Goal: Transaction & Acquisition: Purchase product/service

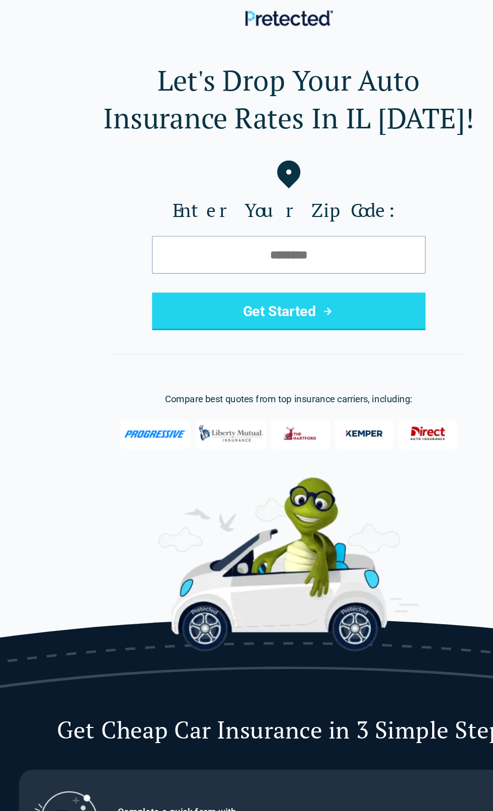
scroll to position [2, 0]
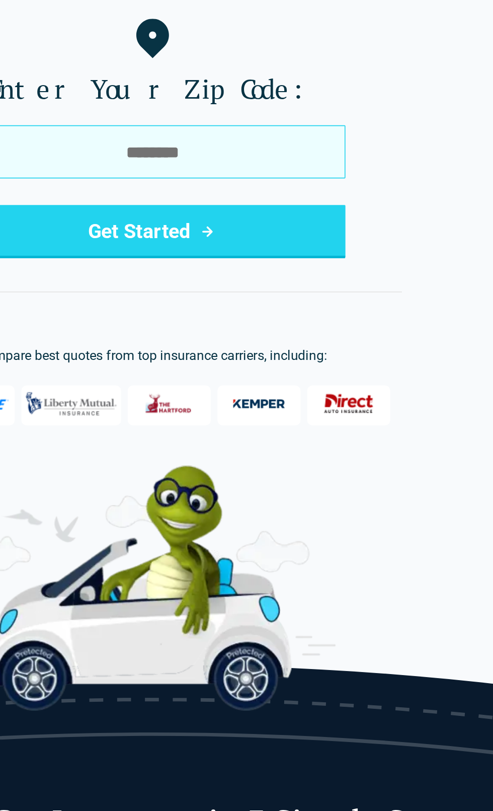
click at [277, 213] on input "tel" at bounding box center [247, 215] width 234 height 32
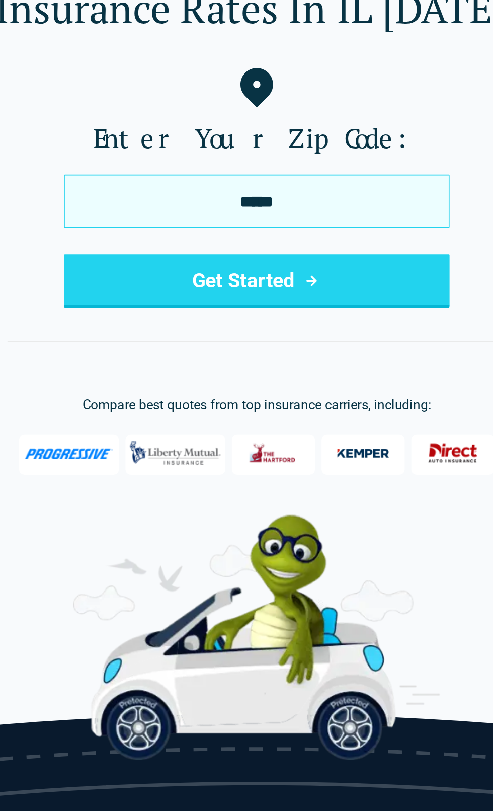
type input "*****"
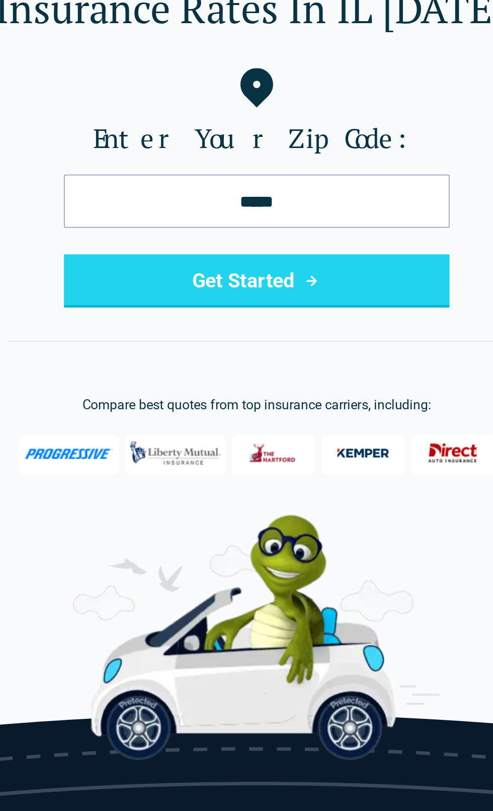
click at [238, 268] on button "Get Started" at bounding box center [247, 264] width 234 height 32
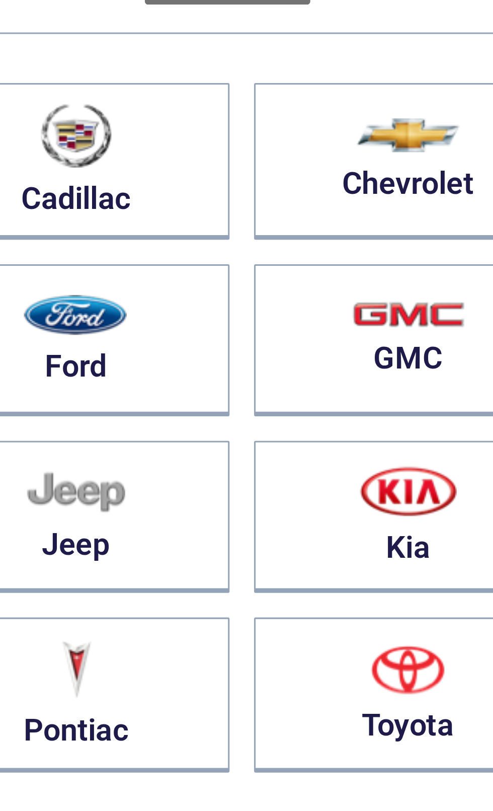
click at [250, 395] on div "More makes" at bounding box center [247, 397] width 428 height 9
click at [247, 398] on div "More makes" at bounding box center [247, 397] width 428 height 9
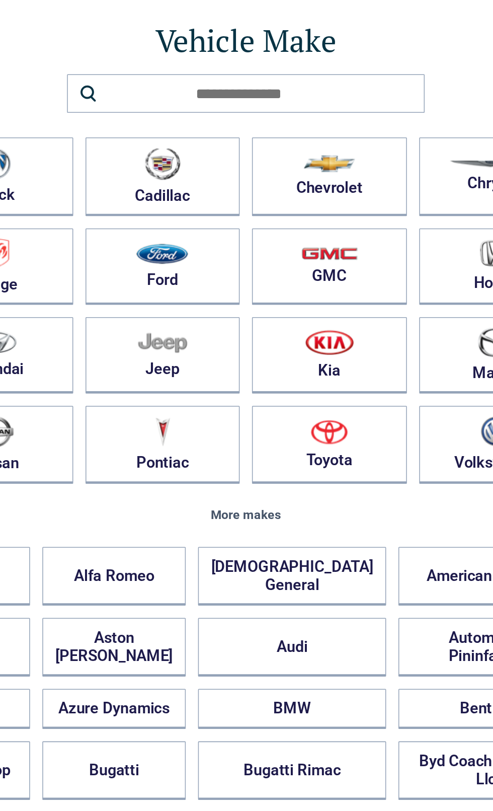
click at [254, 627] on button "Ferrari" at bounding box center [276, 638] width 123 height 26
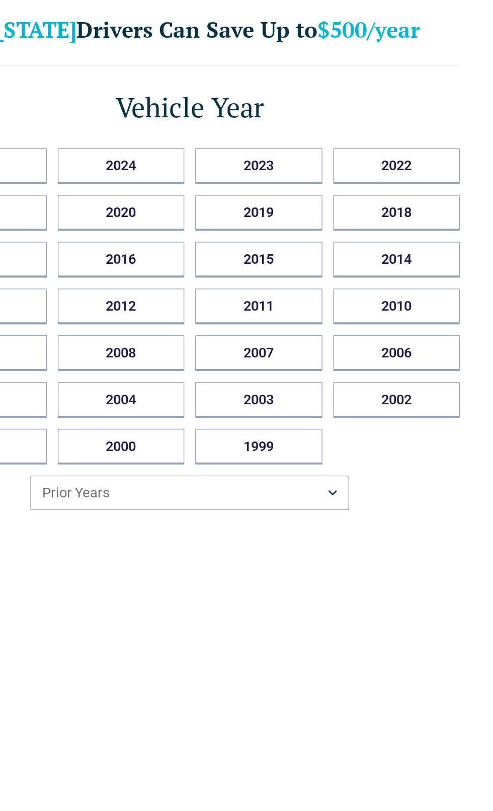
scroll to position [59, 0]
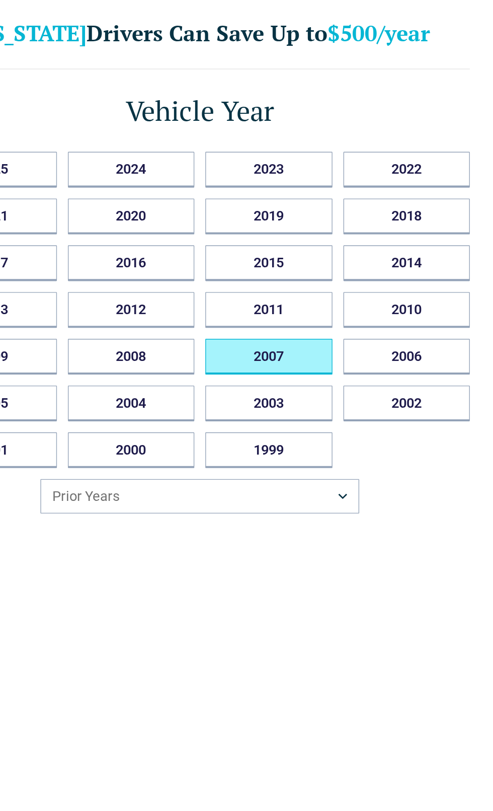
click at [323, 261] on button "2007" at bounding box center [297, 261] width 93 height 26
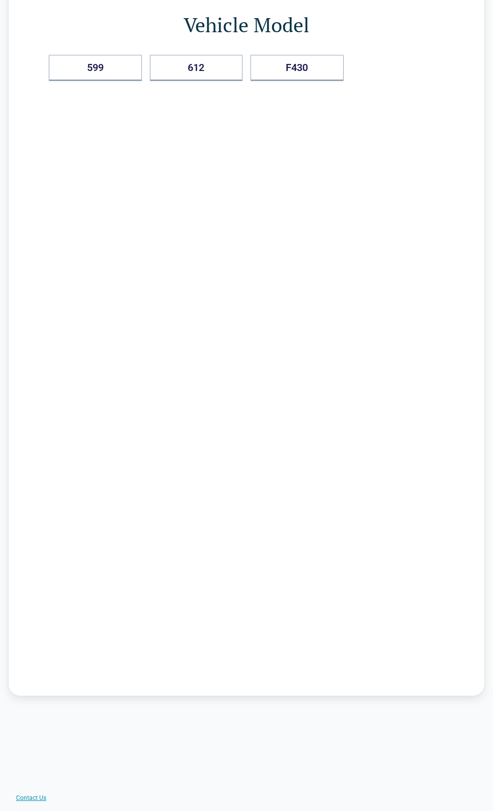
scroll to position [0, 0]
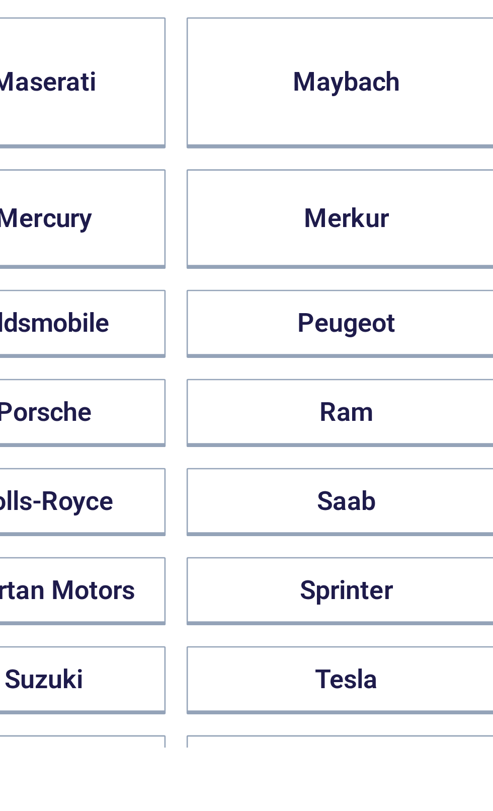
scroll to position [394, 0]
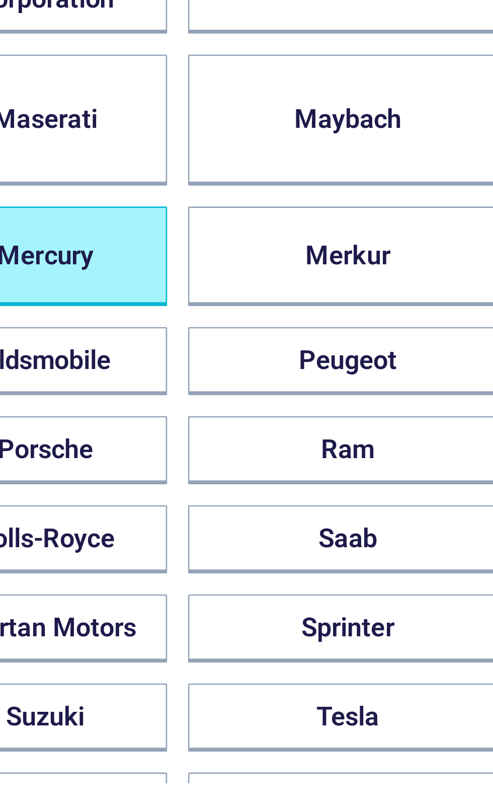
click at [207, 597] on button "Mercury" at bounding box center [161, 608] width 94 height 38
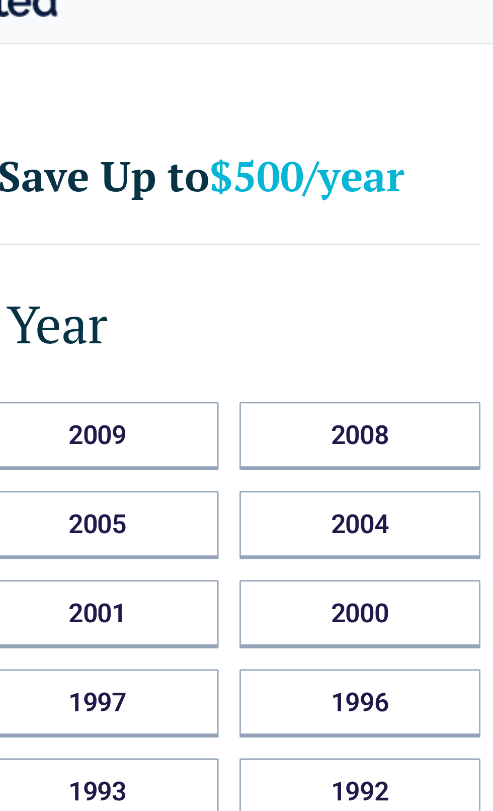
scroll to position [0, 0]
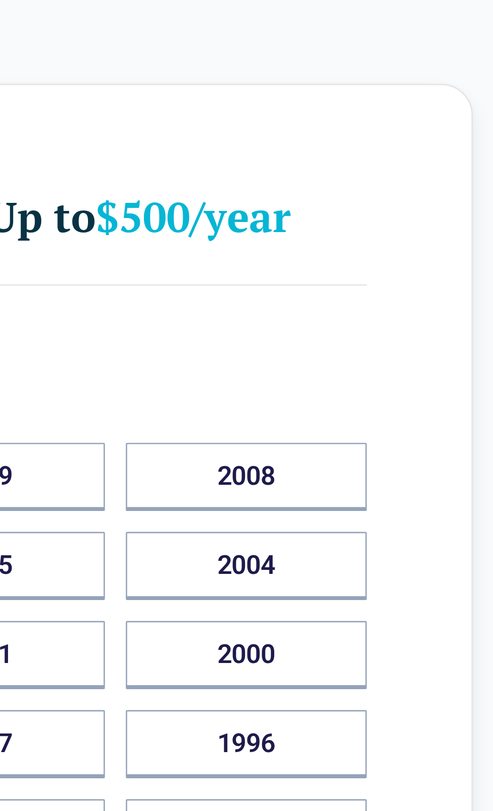
click at [492, 122] on div "Back [US_STATE] Drivers Can Save Up to $500/year Vehicle Year [DATE] 2010 2009 …" at bounding box center [246, 403] width 493 height 742
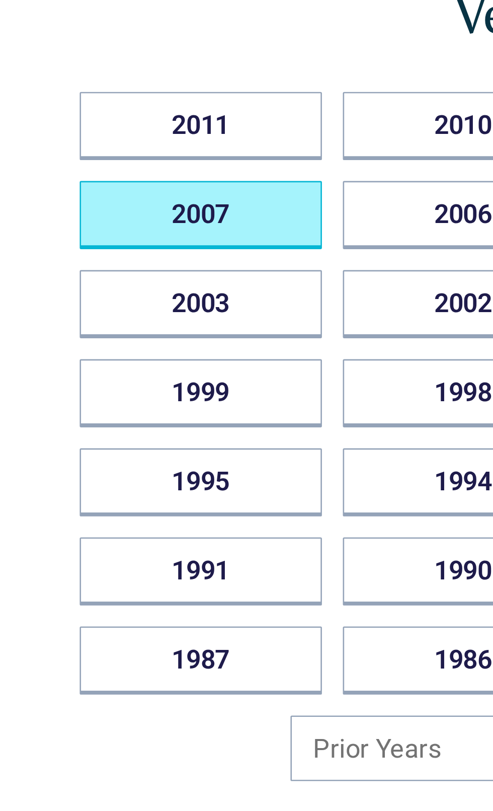
click at [105, 213] on button "2007" at bounding box center [95, 217] width 93 height 26
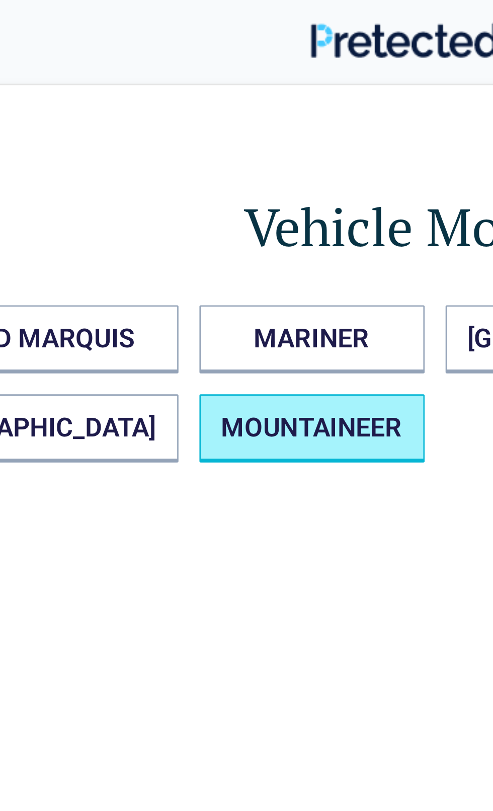
click at [216, 176] on button "MOUNTAINEER" at bounding box center [210, 164] width 87 height 26
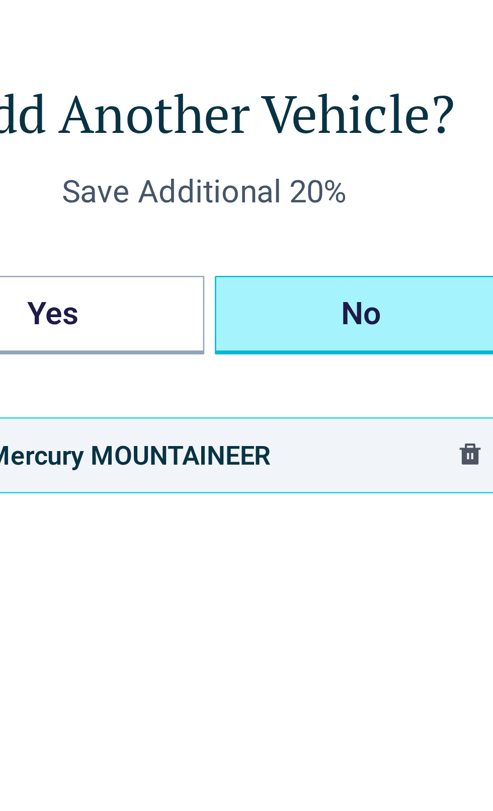
click at [304, 156] on button "No" at bounding box center [307, 164] width 113 height 30
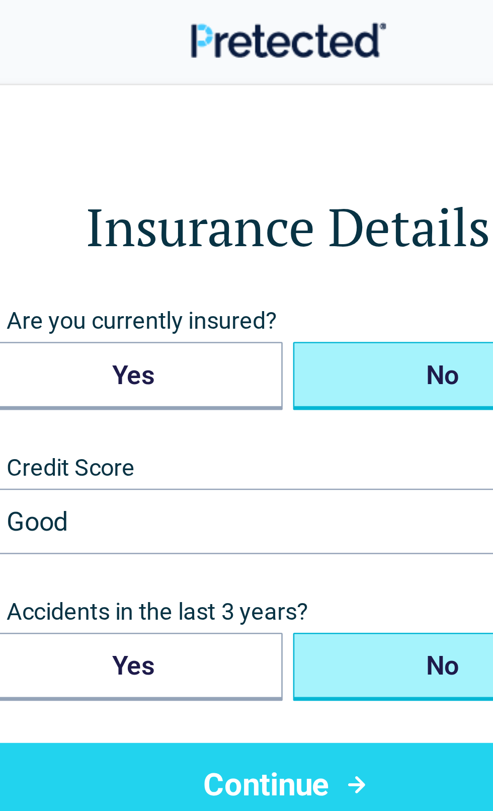
click at [291, 144] on button "No" at bounding box center [306, 144] width 115 height 26
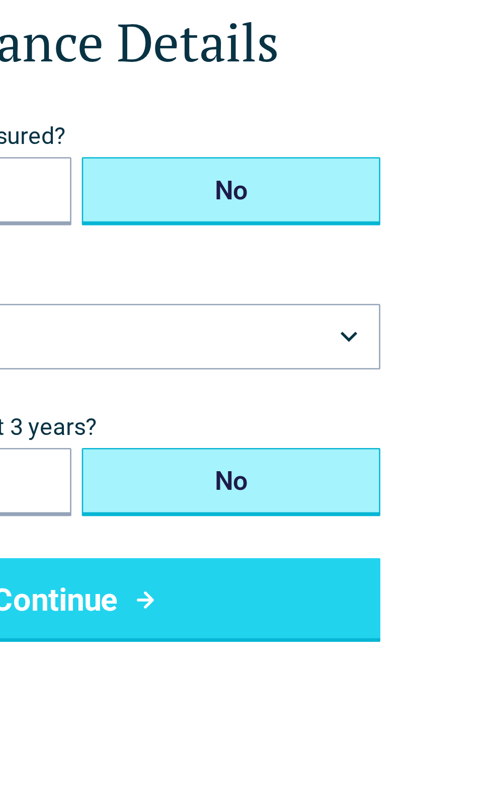
click at [312, 307] on button "Continue" at bounding box center [247, 301] width 234 height 32
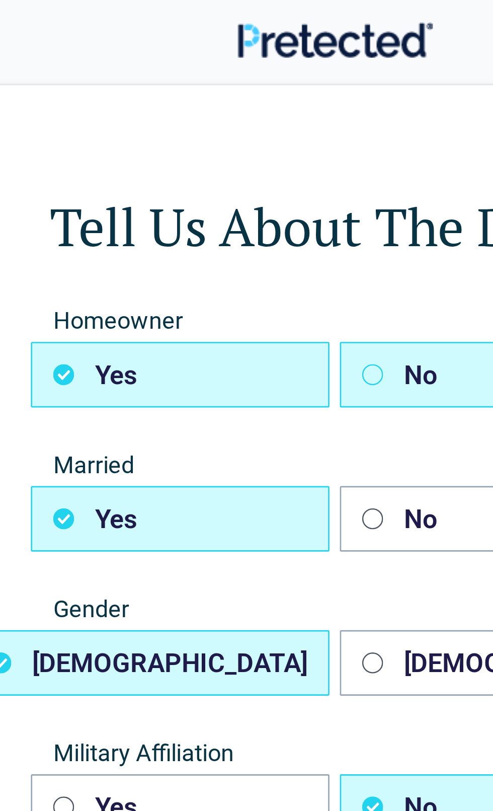
click at [259, 147] on icon "button" at bounding box center [261, 144] width 8 height 8
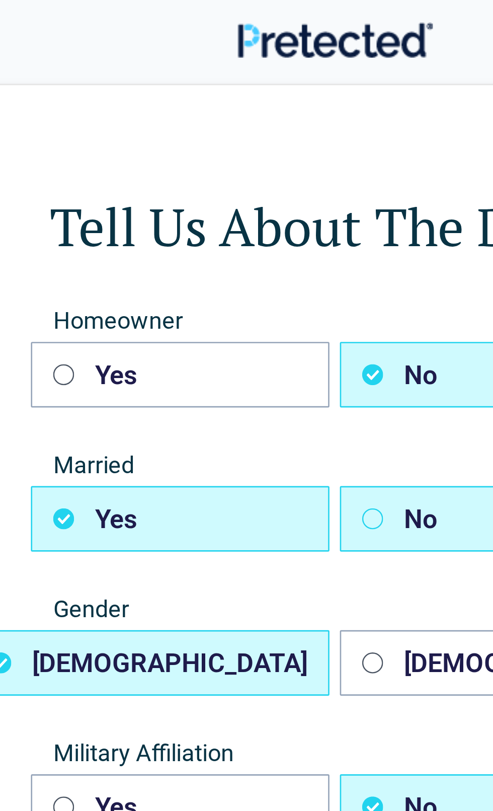
click at [266, 190] on button "No" at bounding box center [306, 199] width 115 height 25
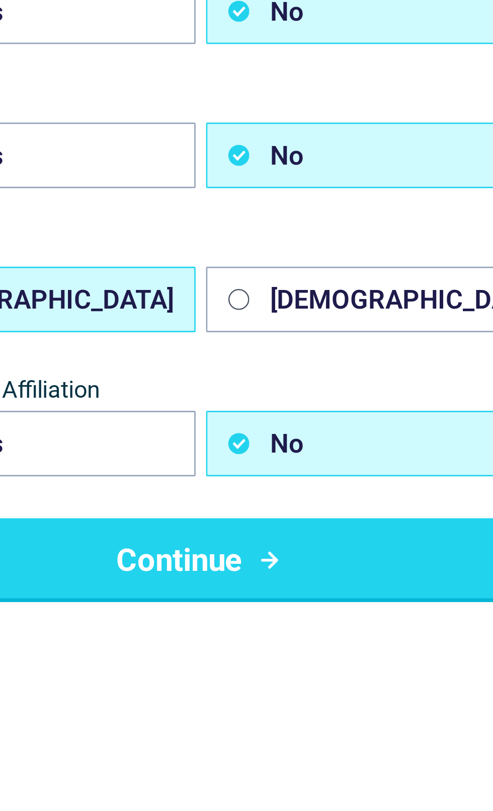
click at [267, 358] on icon "submit" at bounding box center [273, 355] width 13 height 12
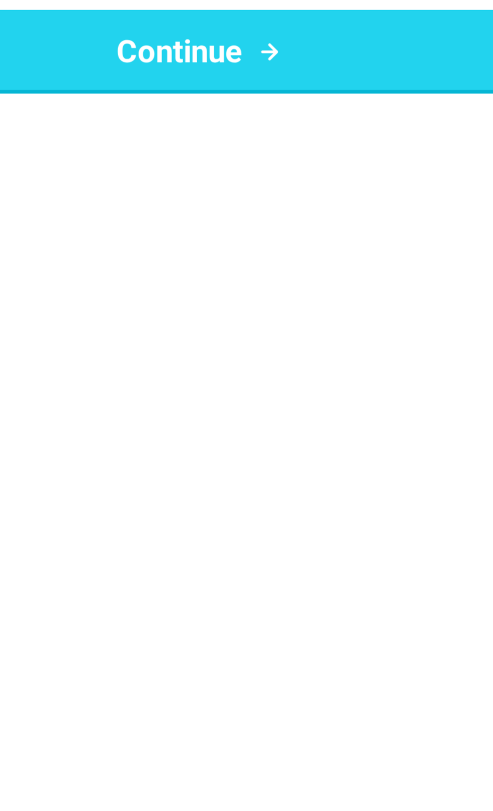
click at [265, 167] on button "Continue" at bounding box center [247, 175] width 234 height 32
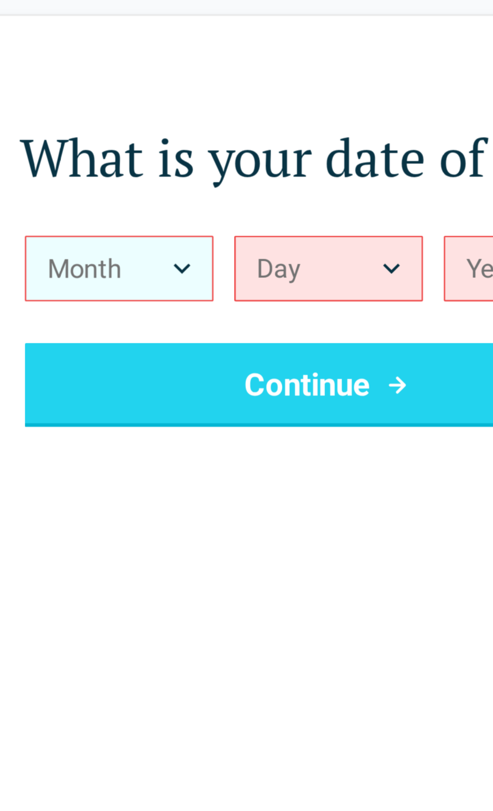
click at [196, 133] on button "Month" at bounding box center [166, 129] width 72 height 25
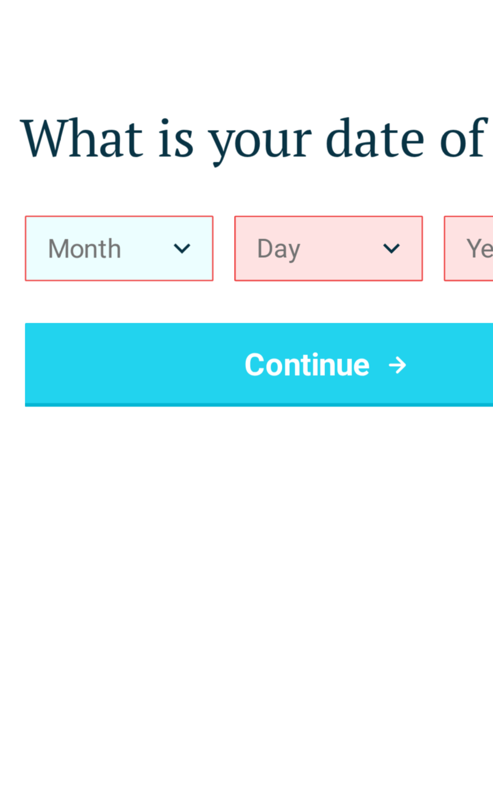
click at [195, 129] on button "Month" at bounding box center [166, 129] width 72 height 25
click at [189, 120] on button "Month" at bounding box center [166, 129] width 72 height 25
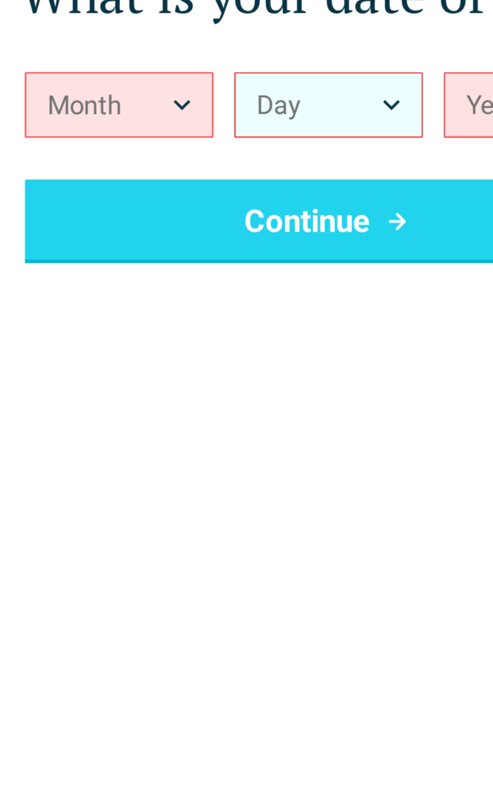
click at [263, 122] on button "Day" at bounding box center [246, 129] width 72 height 25
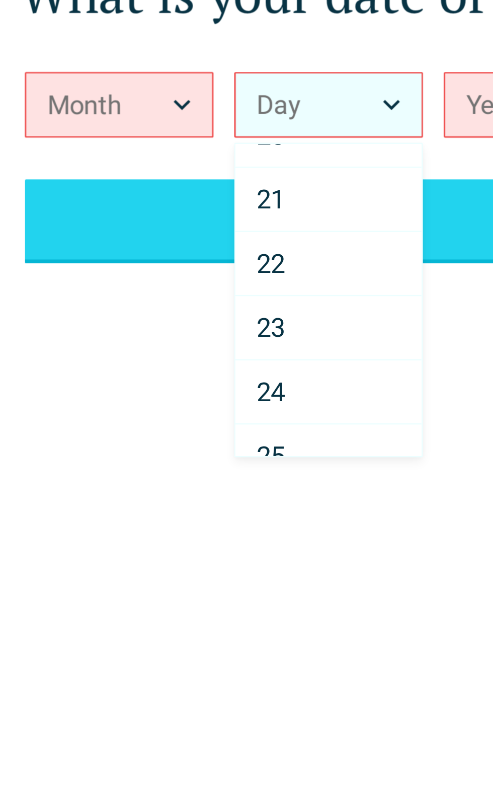
scroll to position [487, 0]
click at [228, 211] on span "23" at bounding box center [224, 212] width 11 height 12
select select "**"
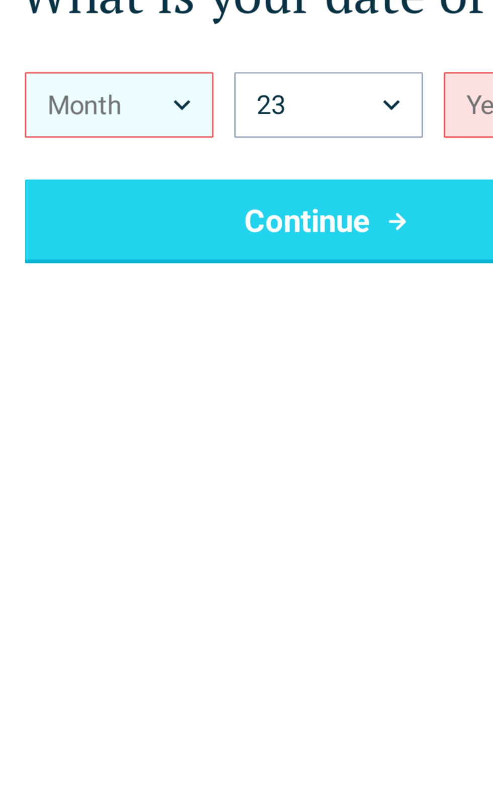
click at [190, 126] on button "Month" at bounding box center [166, 129] width 72 height 25
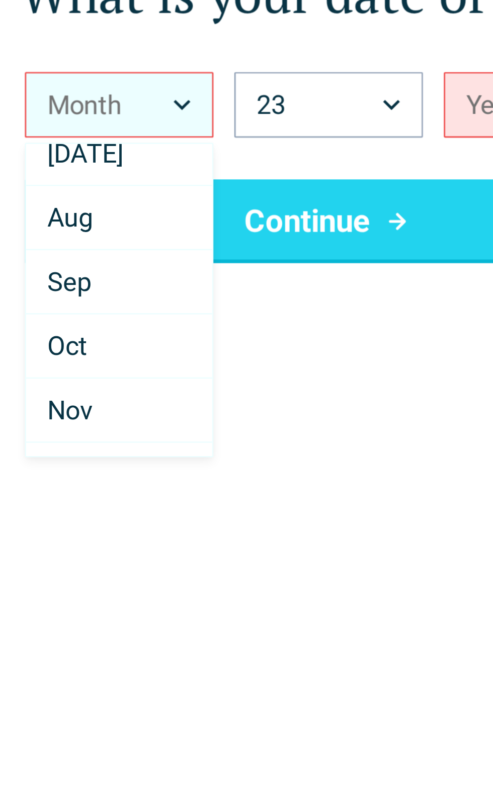
scroll to position [176, 0]
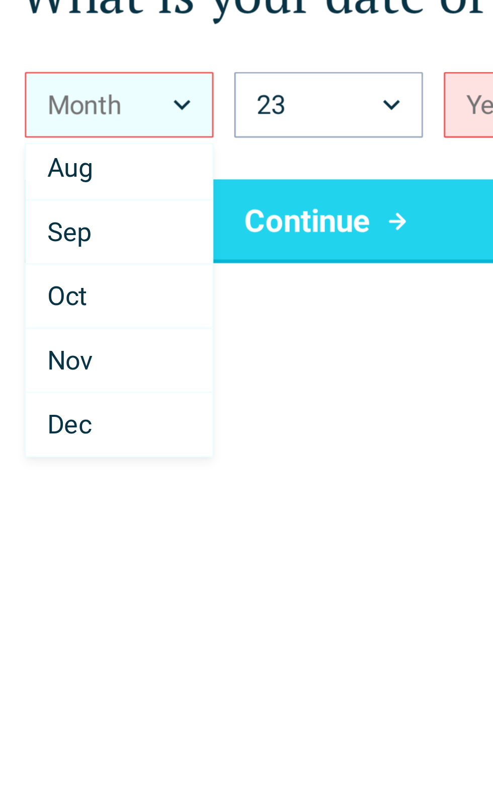
click at [161, 209] on div "Oct" at bounding box center [165, 203] width 71 height 25
select select "**"
select select
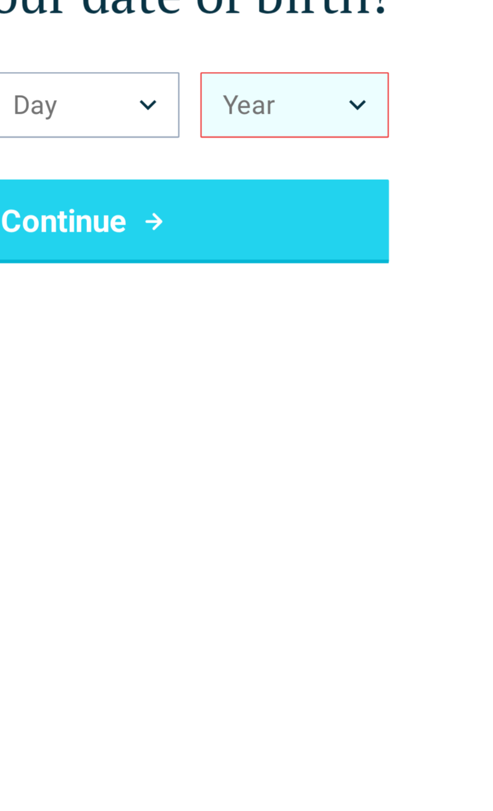
click at [352, 129] on icon "Birth Year" at bounding box center [351, 130] width 7 height 4
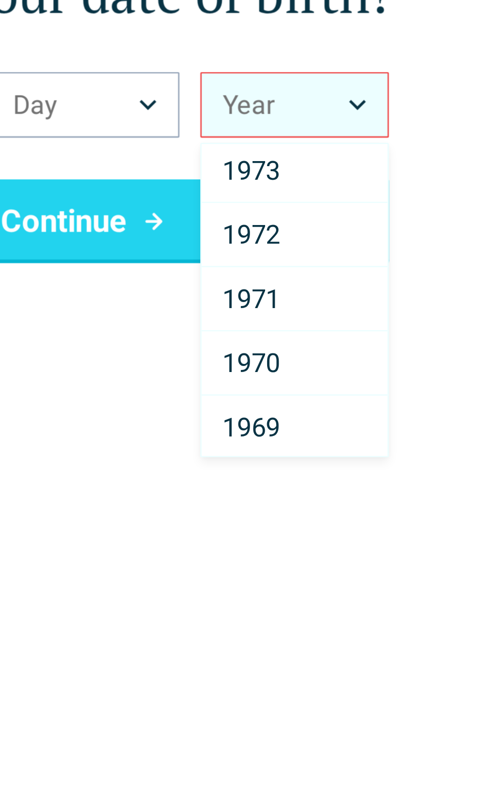
scroll to position [858, 0]
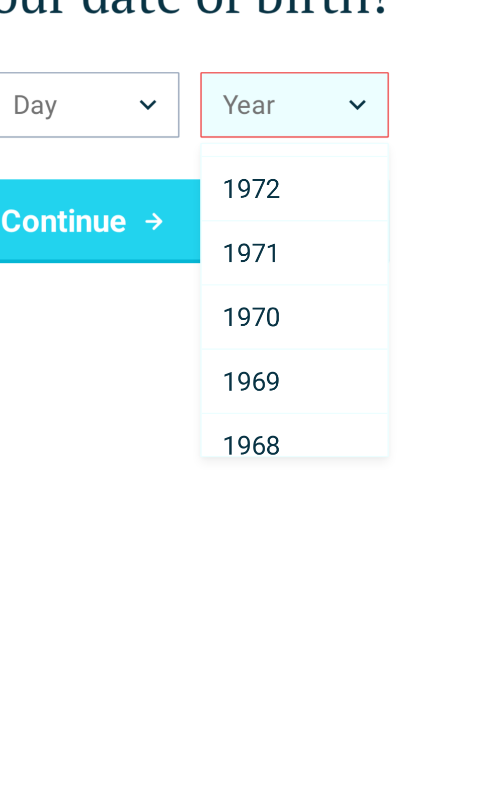
click at [316, 182] on span "1971" at bounding box center [310, 187] width 22 height 12
select select "****"
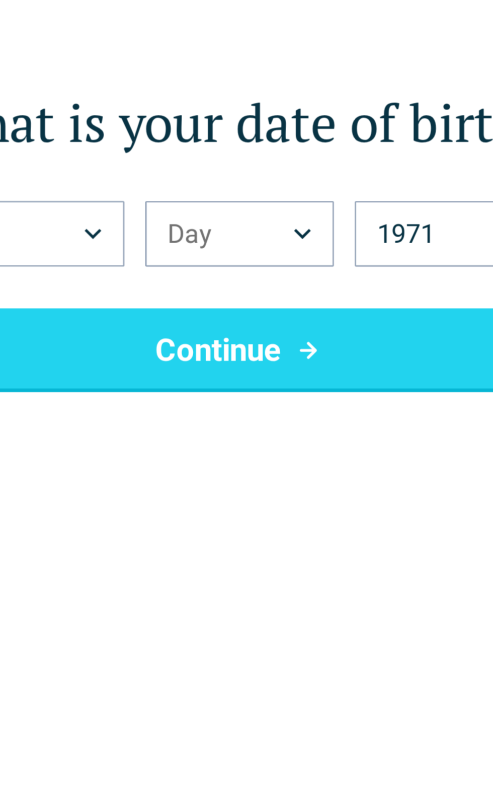
click at [244, 176] on button "Continue" at bounding box center [247, 175] width 234 height 32
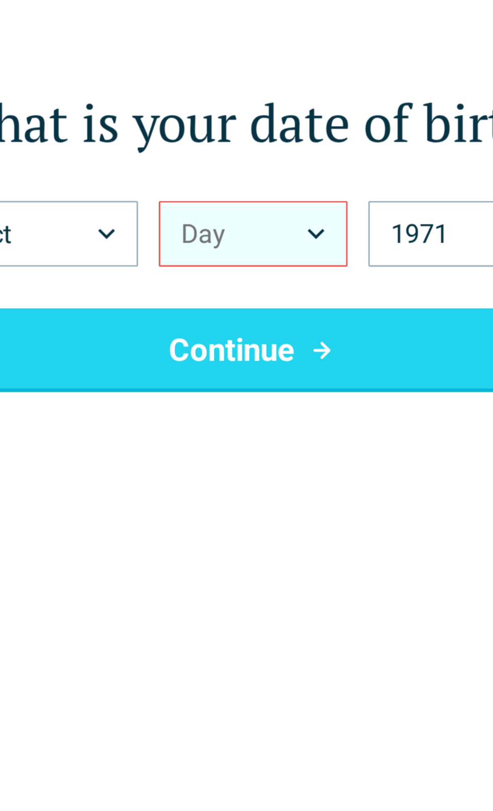
click at [274, 132] on button "Day" at bounding box center [246, 129] width 72 height 25
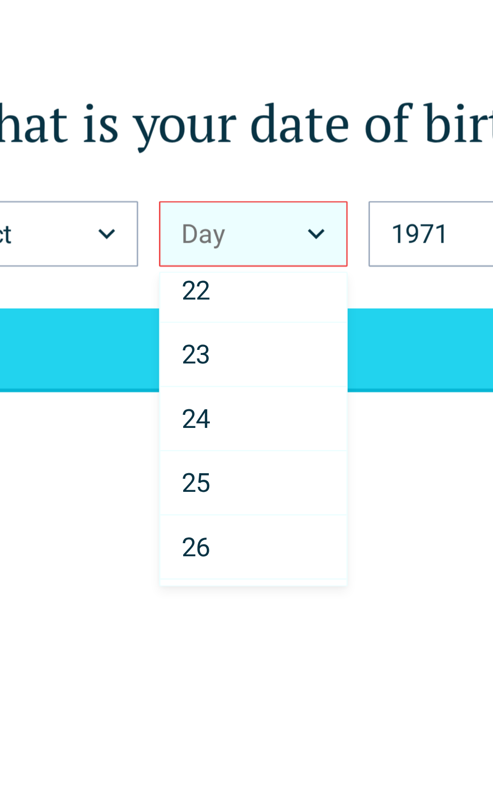
scroll to position [525, 0]
click at [234, 173] on div "23" at bounding box center [246, 174] width 71 height 25
select select "**"
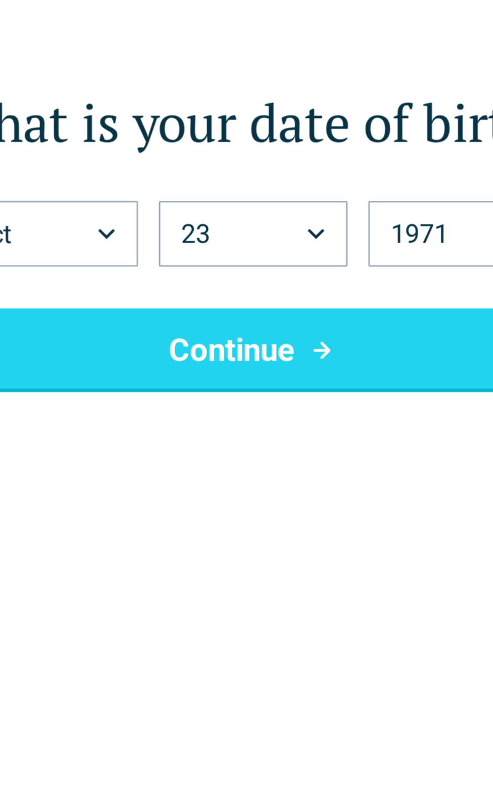
click at [242, 283] on div "Back What is your date of birth? Oct *** *** *** *** *** *** *** *** *** *** **…" at bounding box center [246, 395] width 477 height 726
click at [246, 178] on button "Continue" at bounding box center [247, 175] width 234 height 32
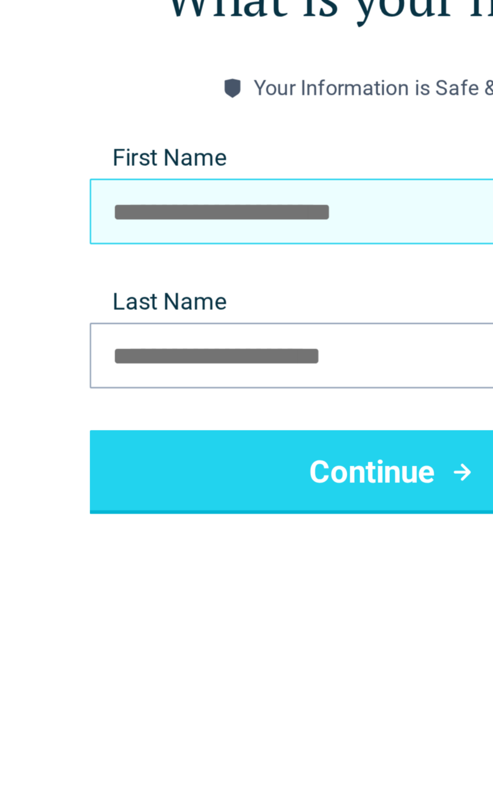
click at [168, 174] on input "First Name" at bounding box center [247, 169] width 234 height 25
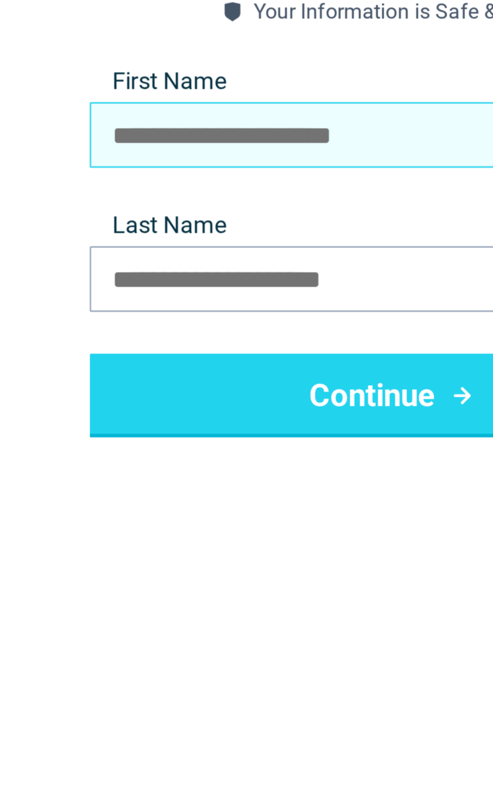
click at [156, 174] on input "First Name" at bounding box center [247, 169] width 234 height 25
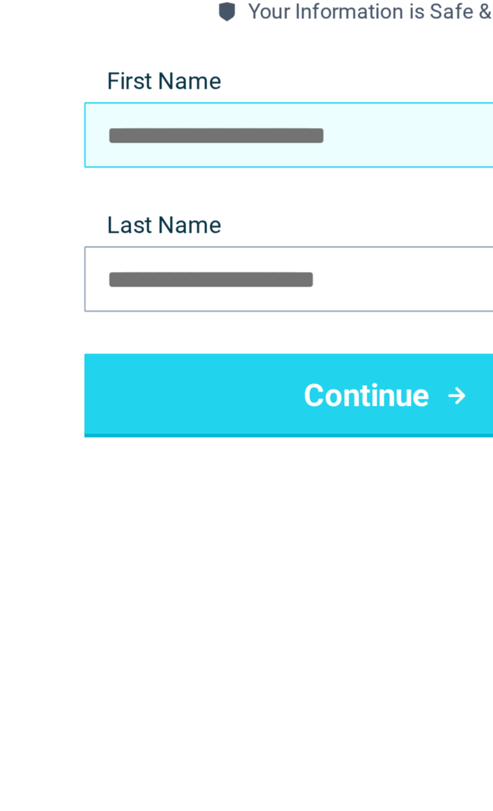
type input "*****"
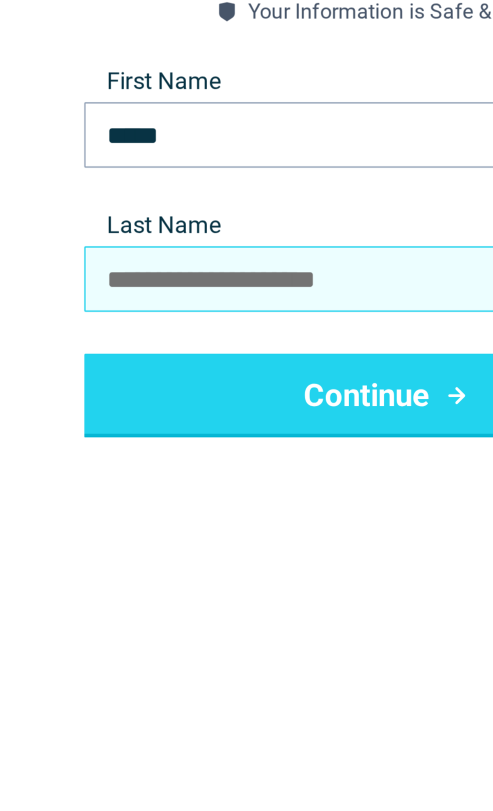
type input "*****"
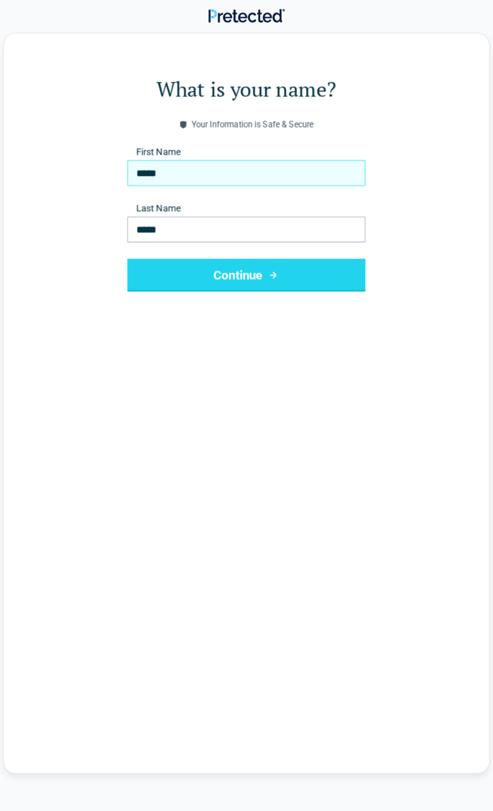
scroll to position [327, 0]
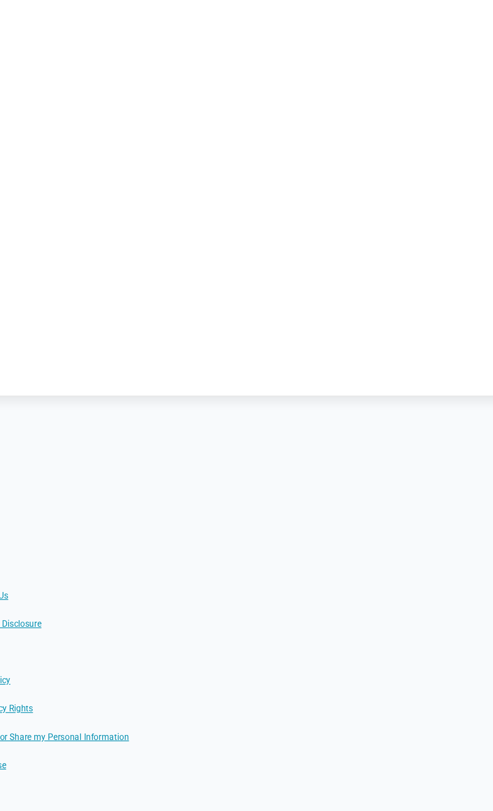
click at [231, 345] on div "What is your name? Your Information is Safe & Secure First Name ***** Last Name…" at bounding box center [246, 68] width 477 height 726
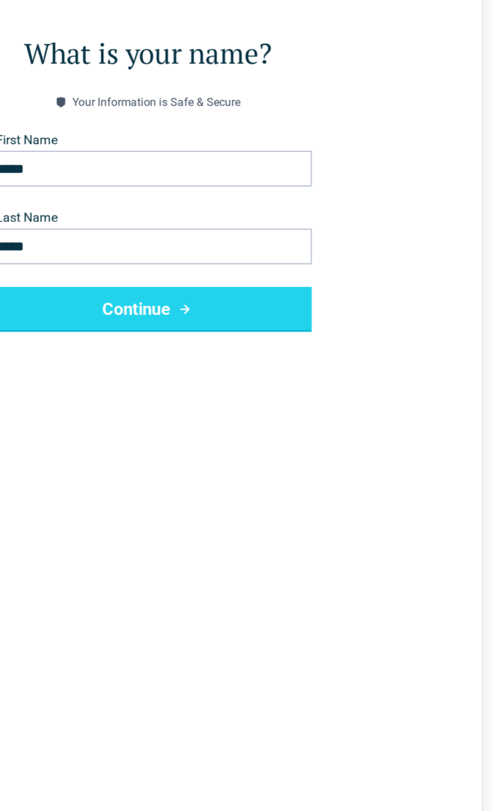
scroll to position [0, 0]
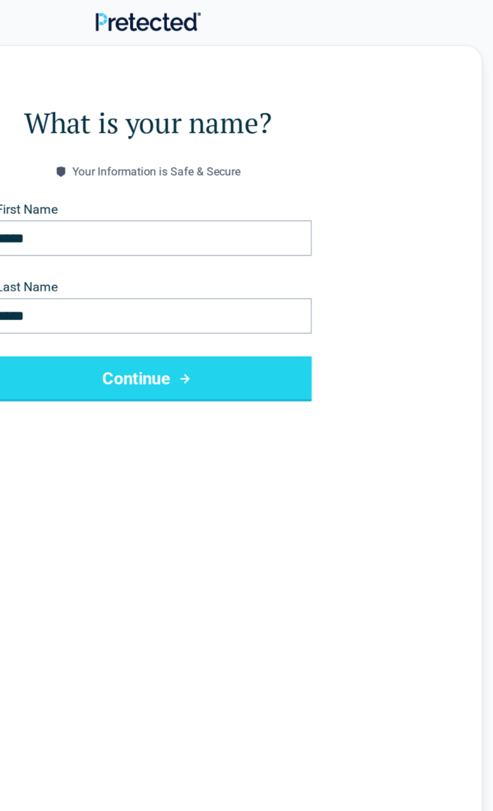
click at [329, 269] on button "Continue" at bounding box center [247, 270] width 234 height 32
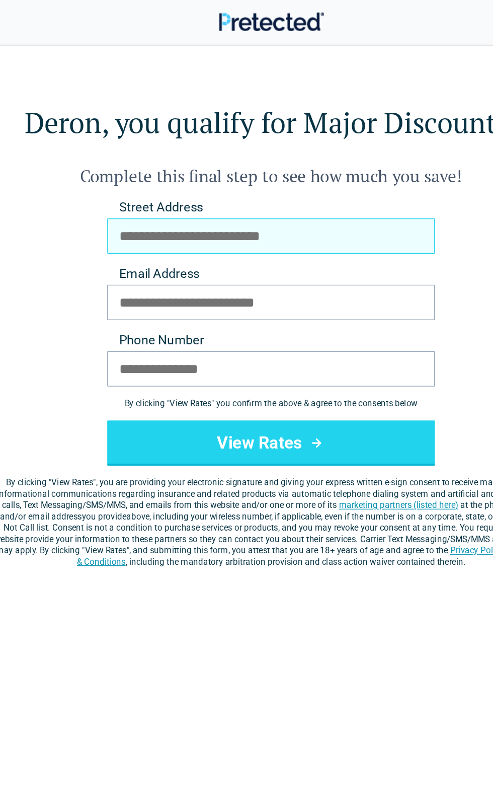
click at [172, 166] on input "Street Address" at bounding box center [247, 168] width 234 height 25
type input "**********"
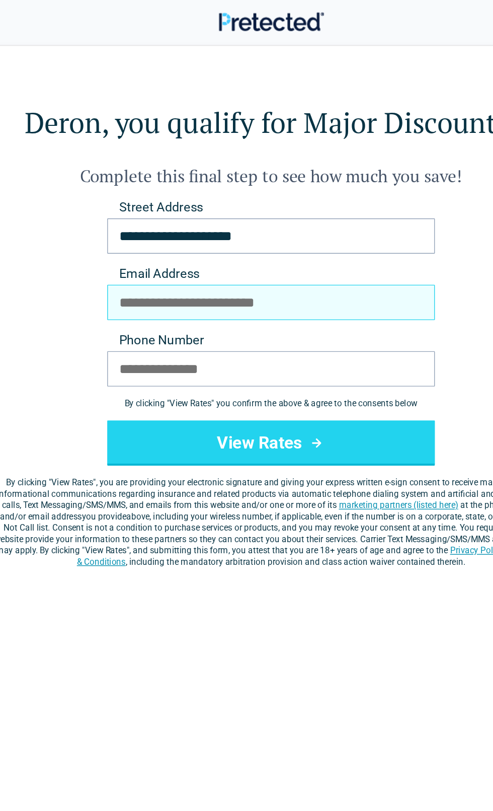
type input "**********"
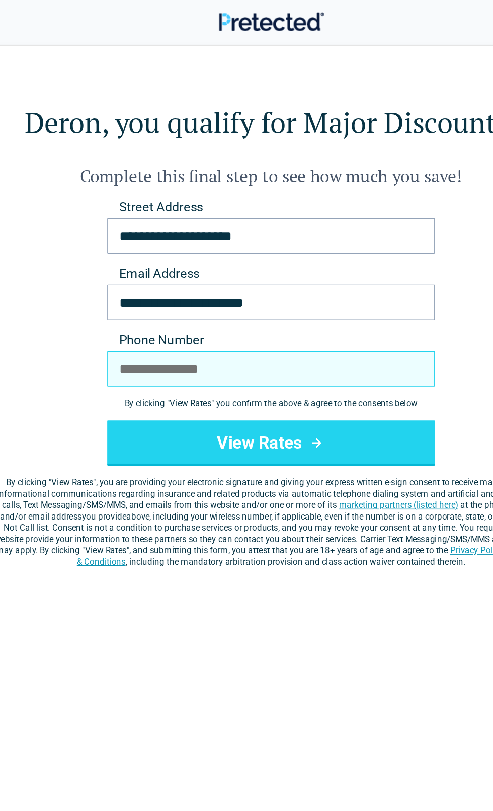
click at [172, 266] on input "Phone Number" at bounding box center [247, 262] width 234 height 25
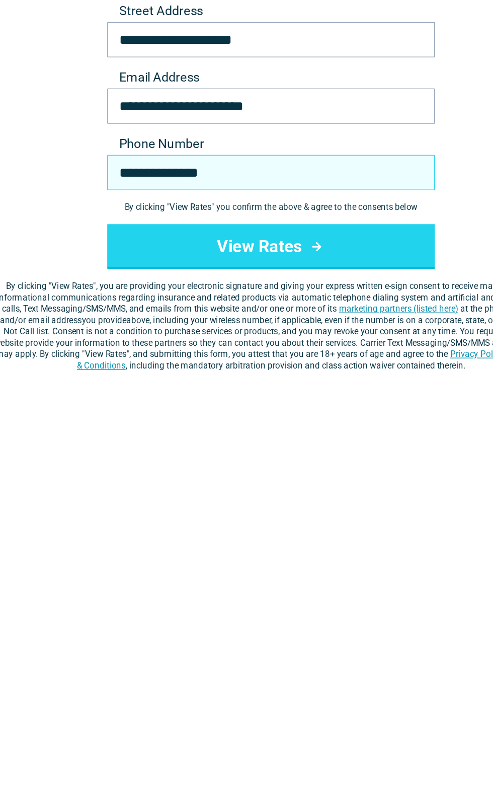
type input "**********"
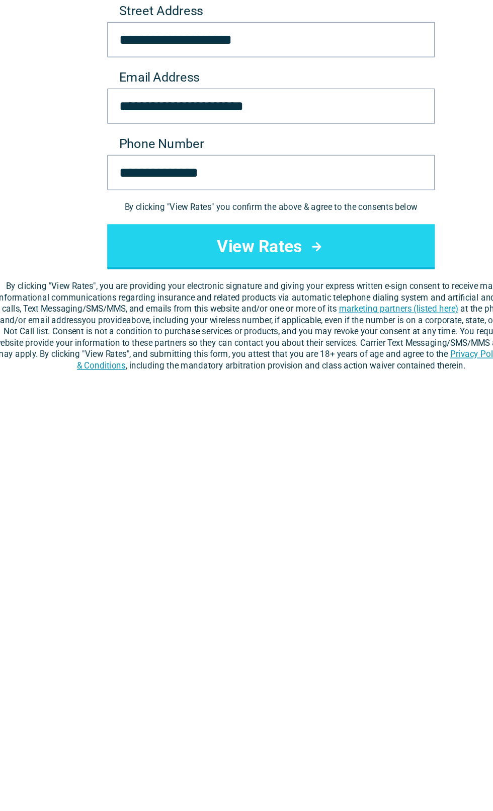
click at [309, 314] on button "View Rates" at bounding box center [247, 315] width 234 height 32
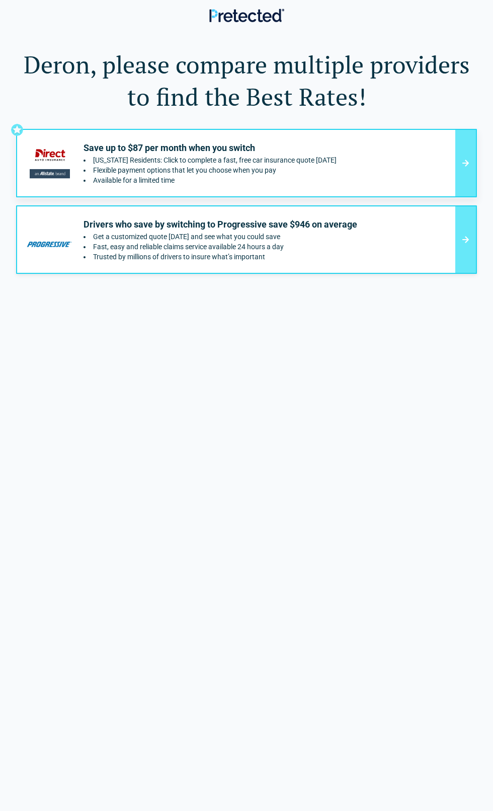
click at [248, 182] on li "Available for a limited time" at bounding box center [210, 180] width 253 height 8
